Goal: Task Accomplishment & Management: Use online tool/utility

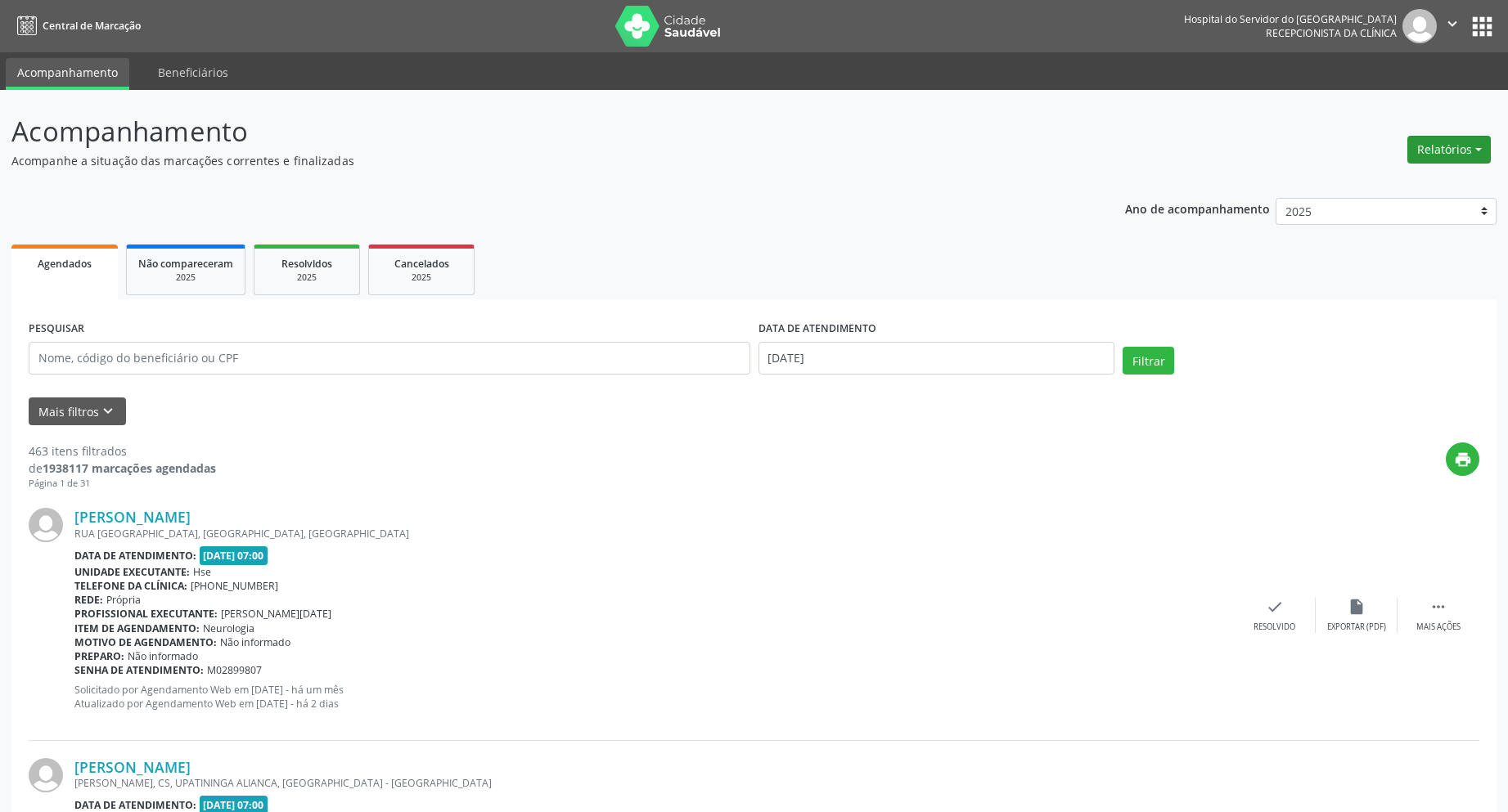
click at [1416, 152] on button "Relatórios" at bounding box center [1449, 150] width 83 height 28
click at [1401, 190] on link "Agendamentos" at bounding box center [1403, 185] width 176 height 22
select select "9"
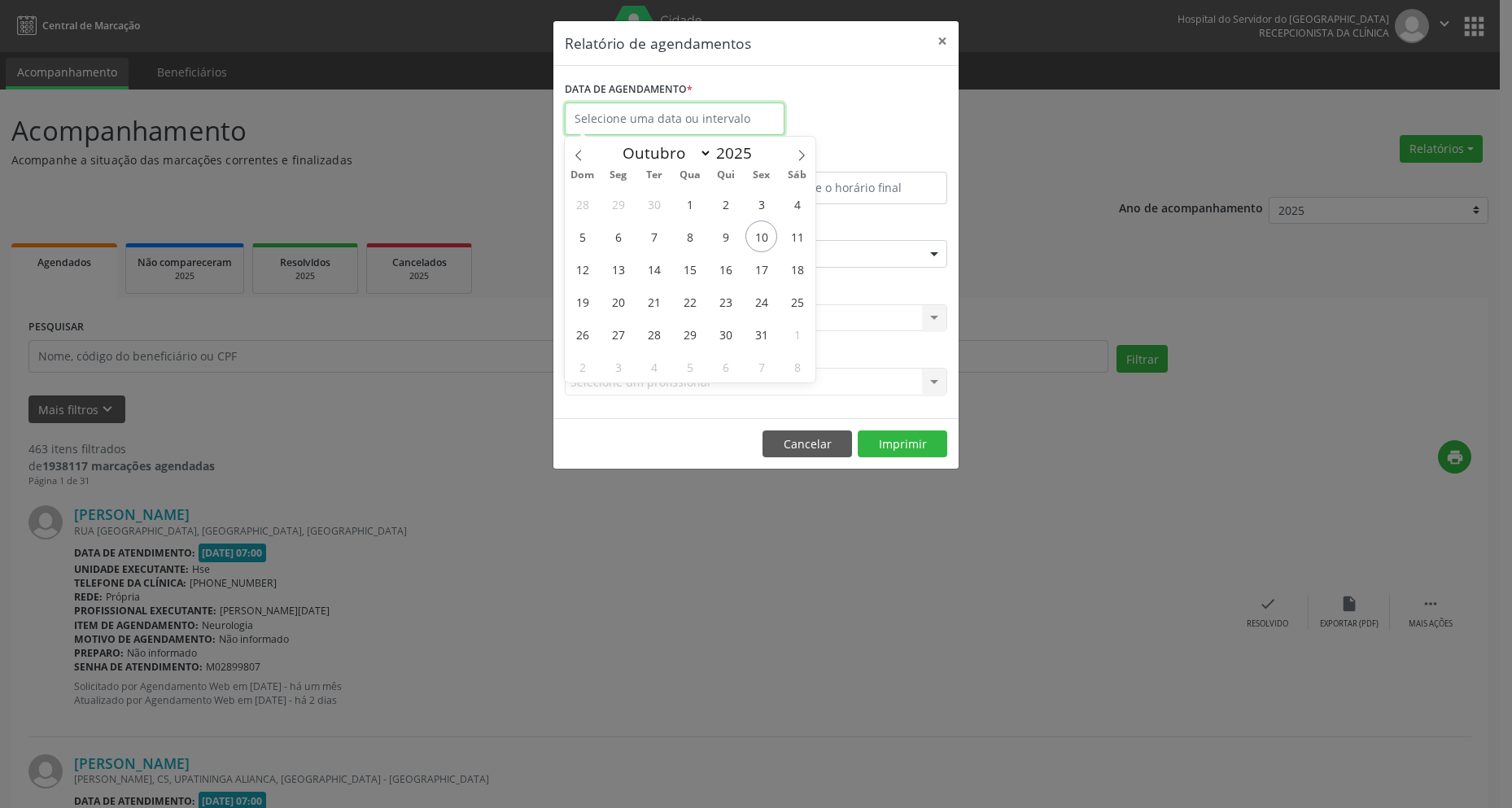
click at [706, 114] on input "text" at bounding box center [674, 119] width 219 height 33
click at [756, 240] on span "10" at bounding box center [761, 236] width 32 height 32
type input "[DATE]"
click at [756, 240] on span "10" at bounding box center [761, 236] width 32 height 32
type input "12:00"
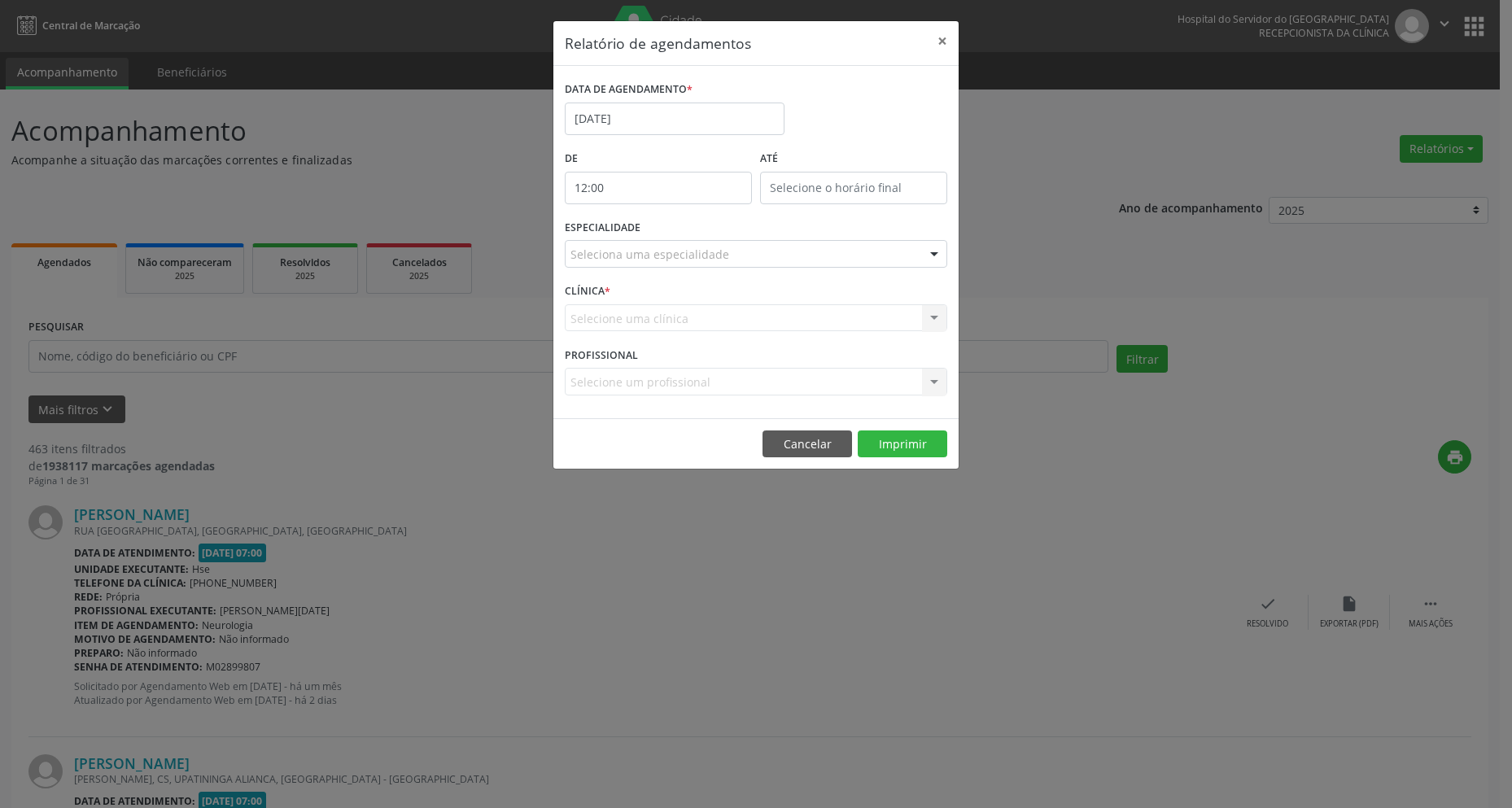
click at [594, 195] on input "12:00" at bounding box center [658, 188] width 188 height 33
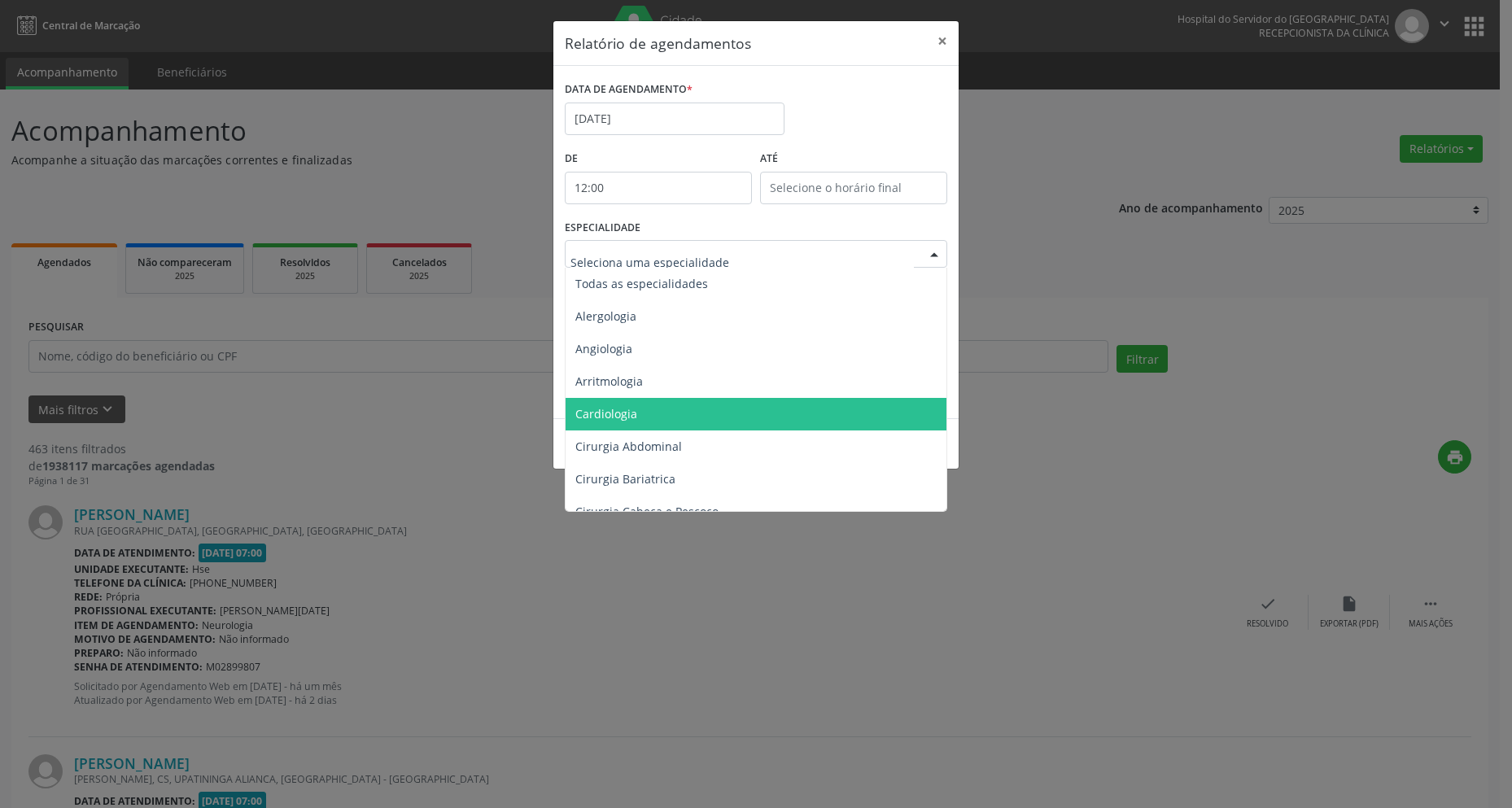
click at [633, 416] on span "Cardiologia" at bounding box center [607, 414] width 62 height 15
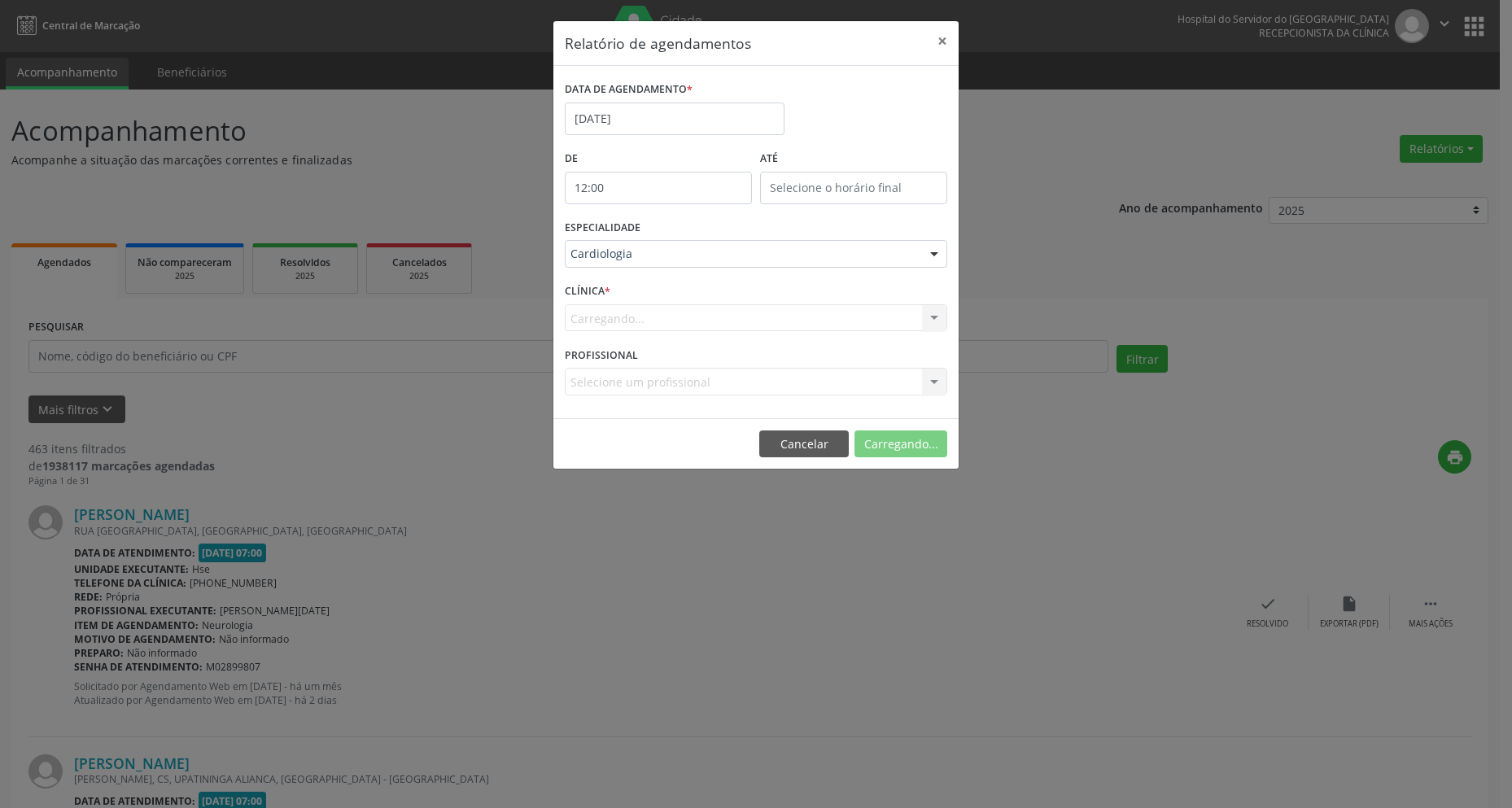
click at [633, 416] on div "DATA DE AGENDAMENTO * [DATE] De 12:00 ATÉ ESPECIALIDADE Cardiologia Todas as es…" at bounding box center [756, 243] width 405 height 353
click at [913, 450] on button "Imprimir" at bounding box center [903, 444] width 89 height 28
